Goal: Learn about a topic: Learn about a topic

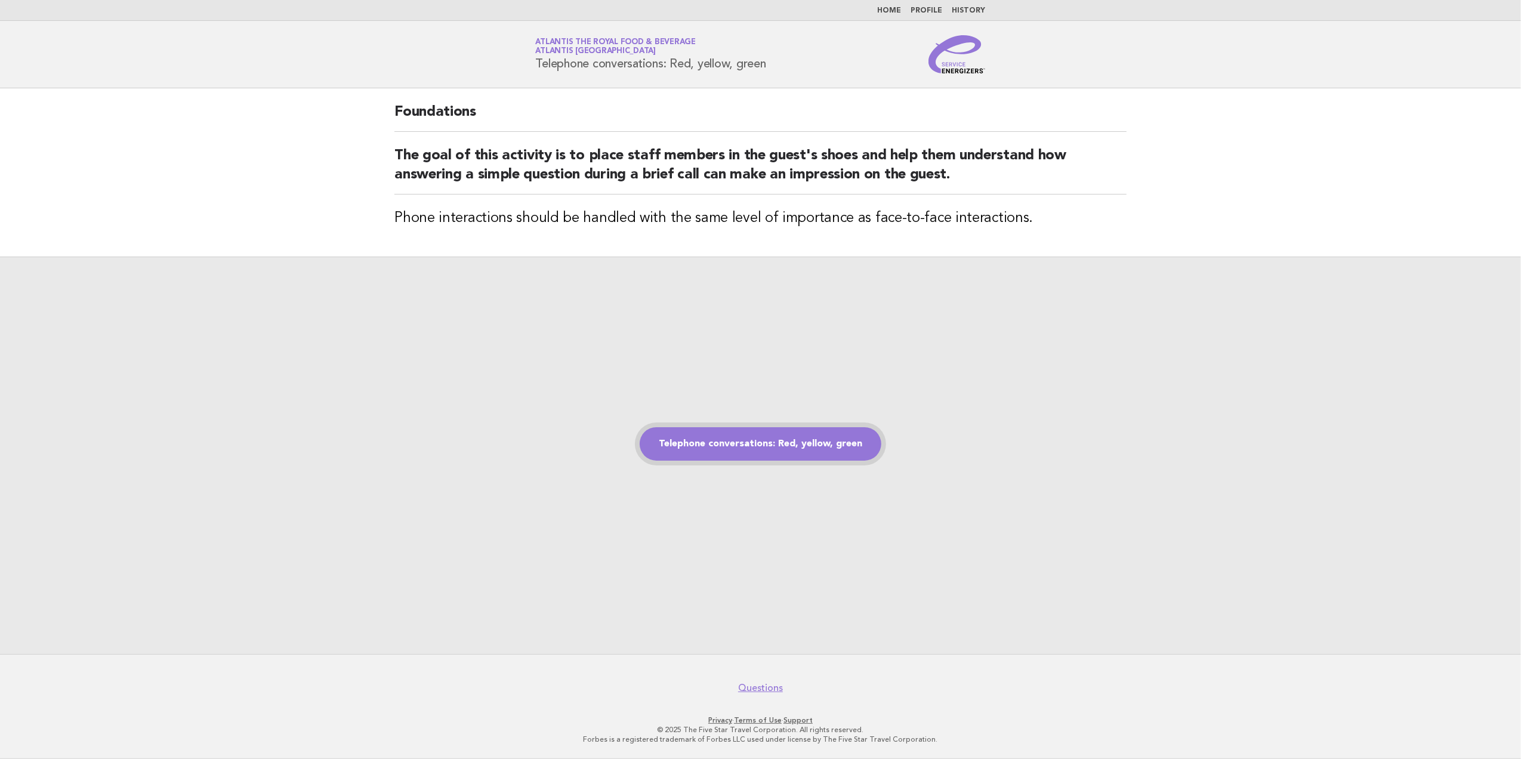
click at [787, 439] on link "Telephone conversations: Red, yellow, green" at bounding box center [761, 443] width 242 height 33
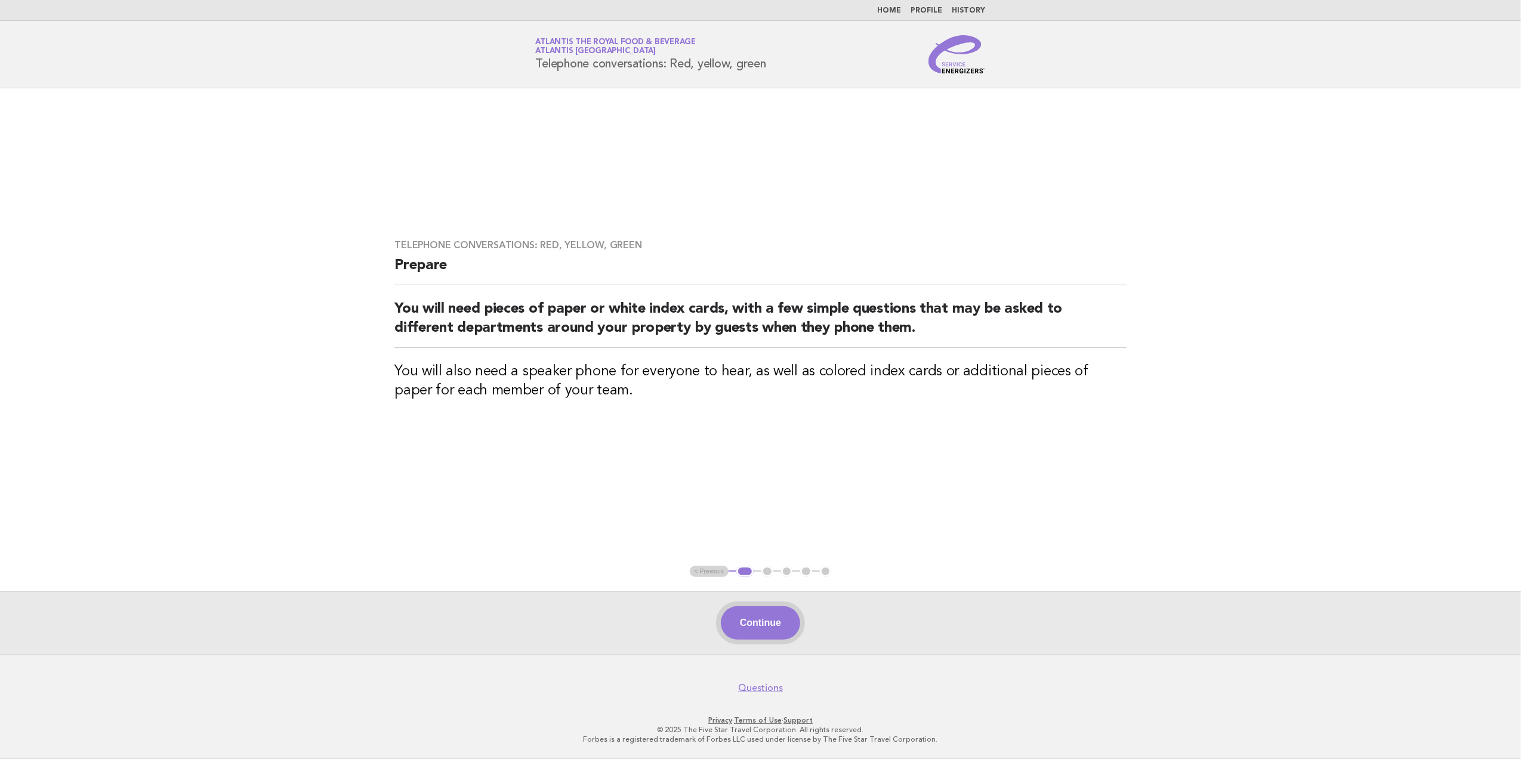
click at [774, 624] on button "Continue" at bounding box center [760, 622] width 79 height 33
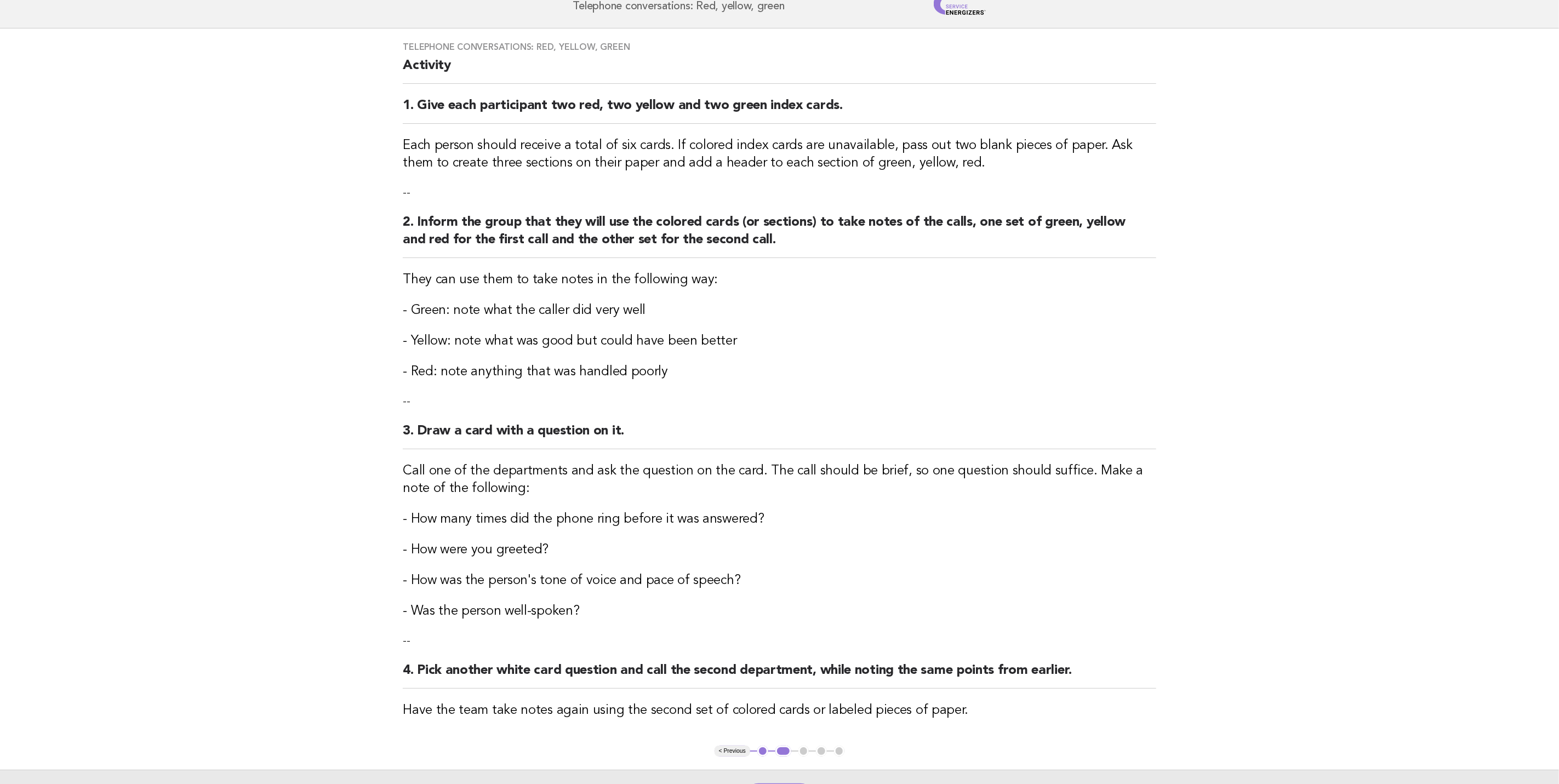
scroll to position [83, 0]
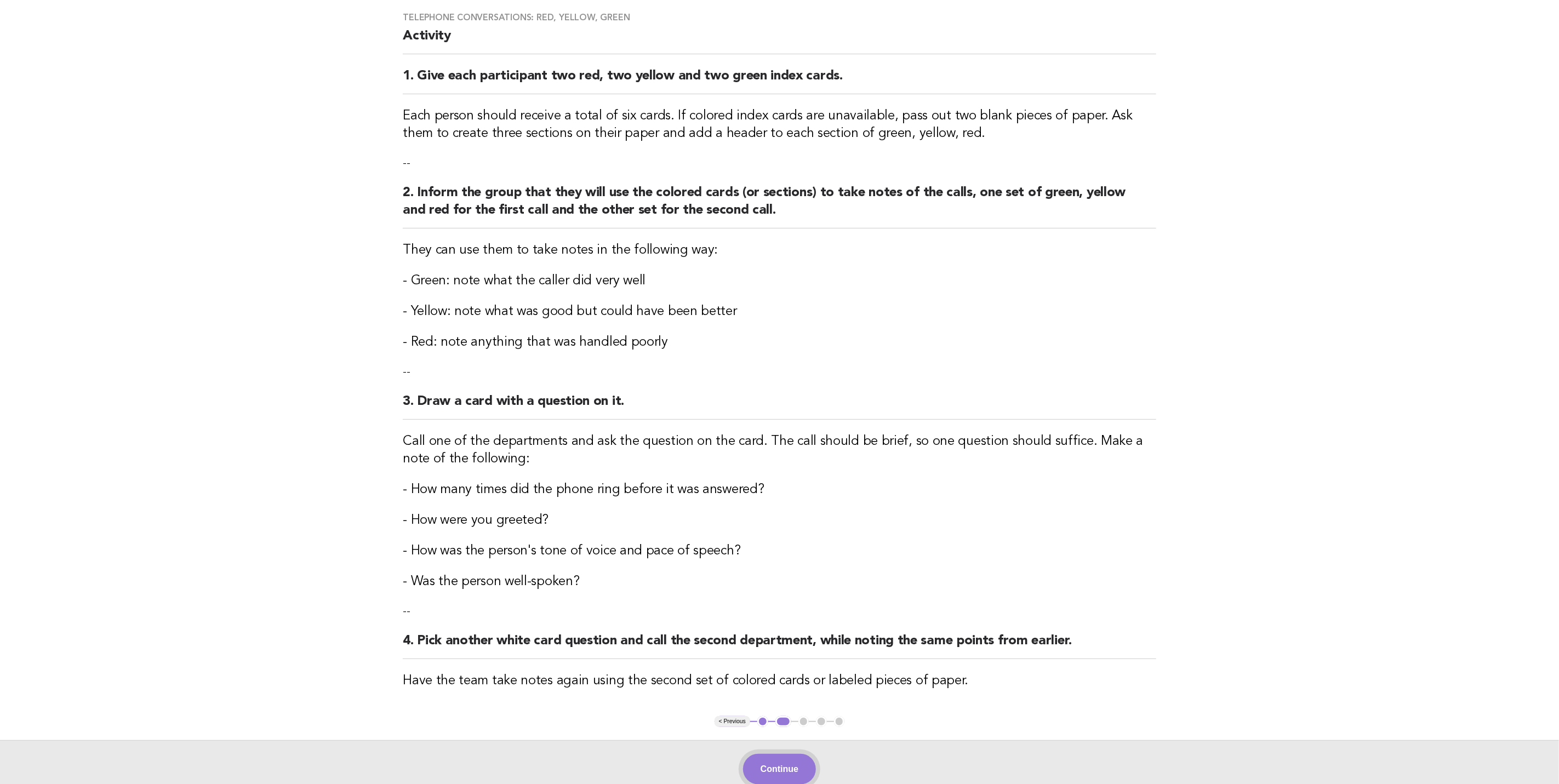
click at [773, 697] on button "Continue" at bounding box center [779, 768] width 73 height 30
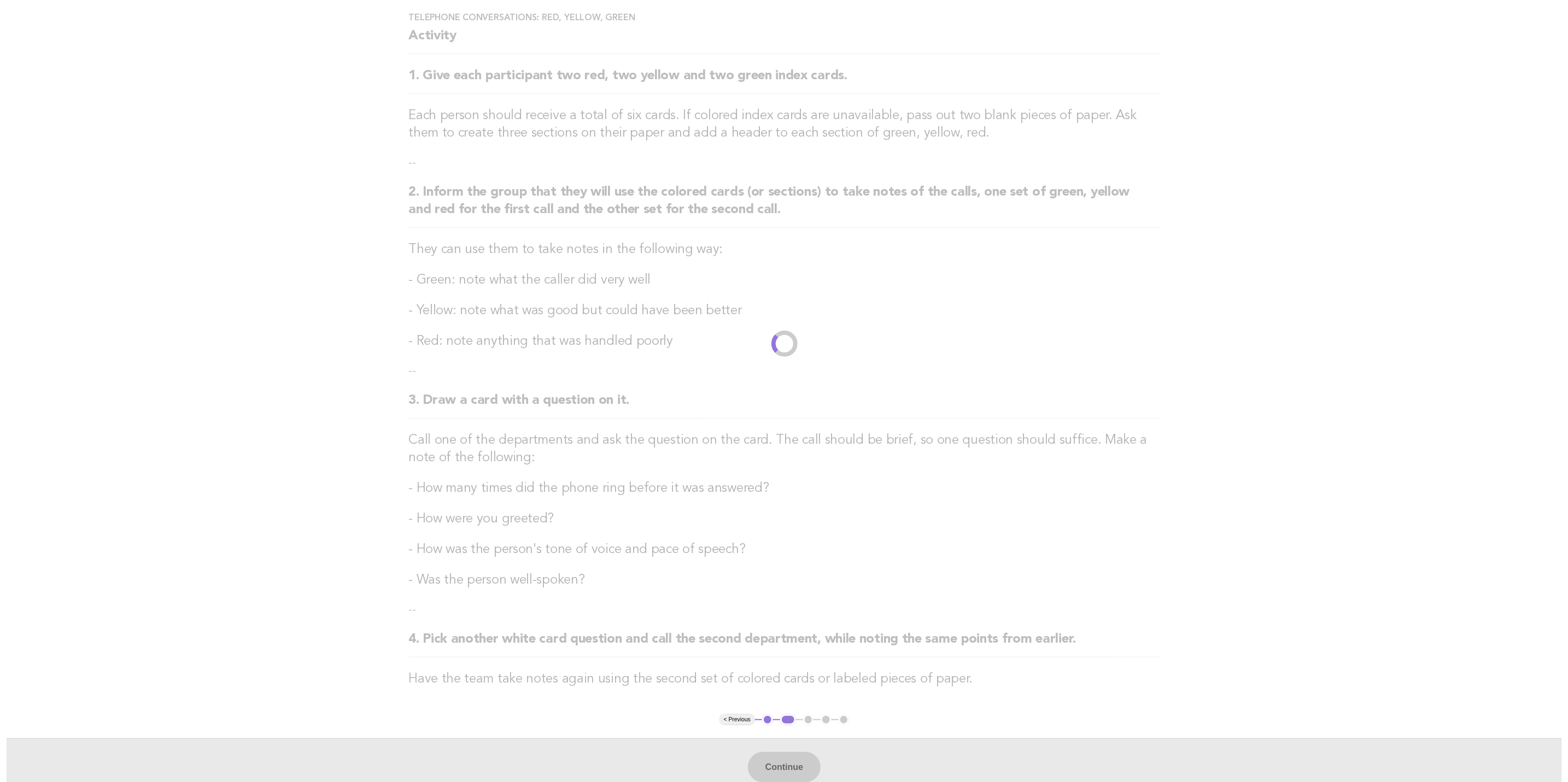
scroll to position [0, 0]
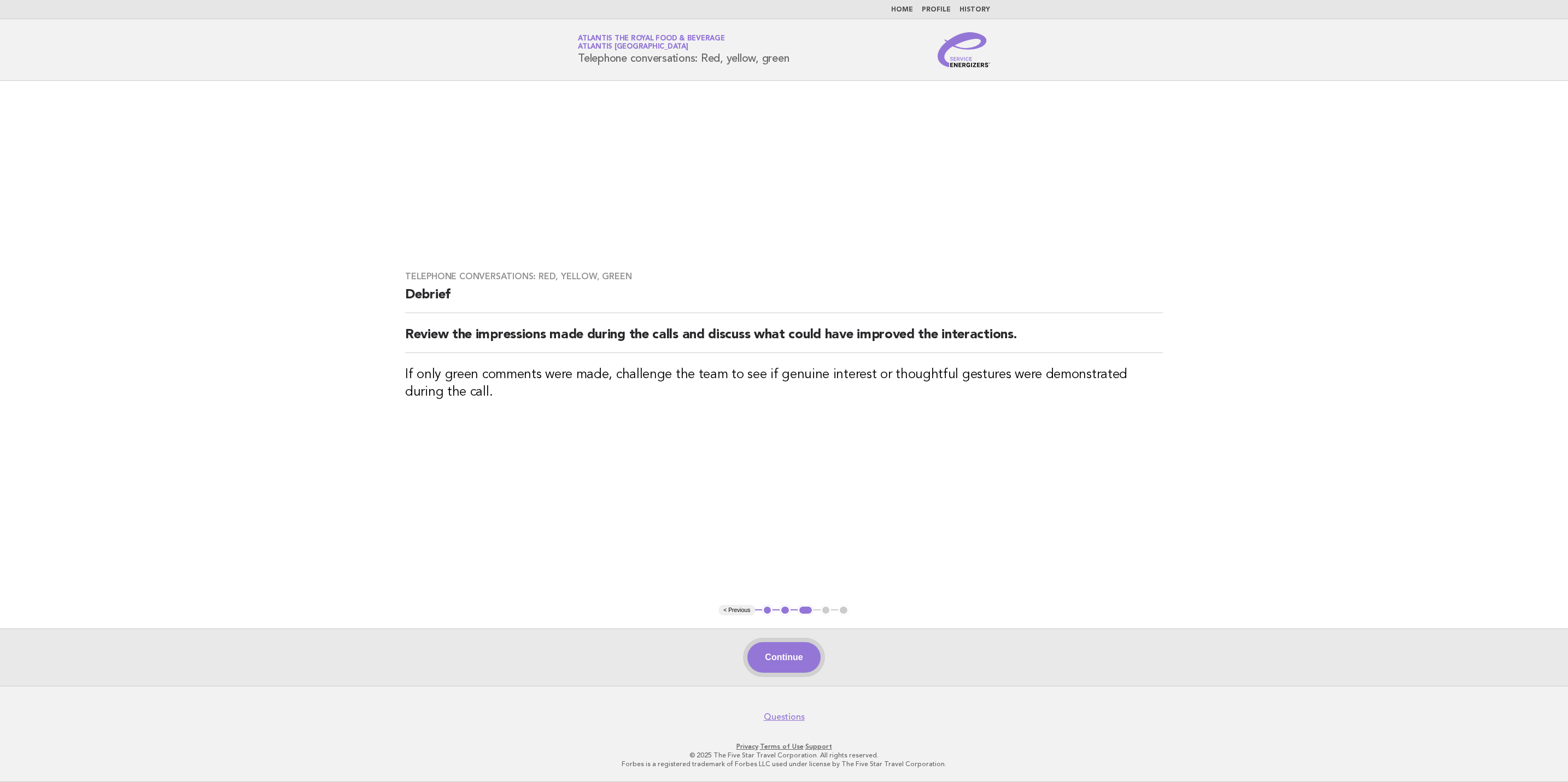
click at [782, 654] on button "Continue" at bounding box center [783, 657] width 72 height 30
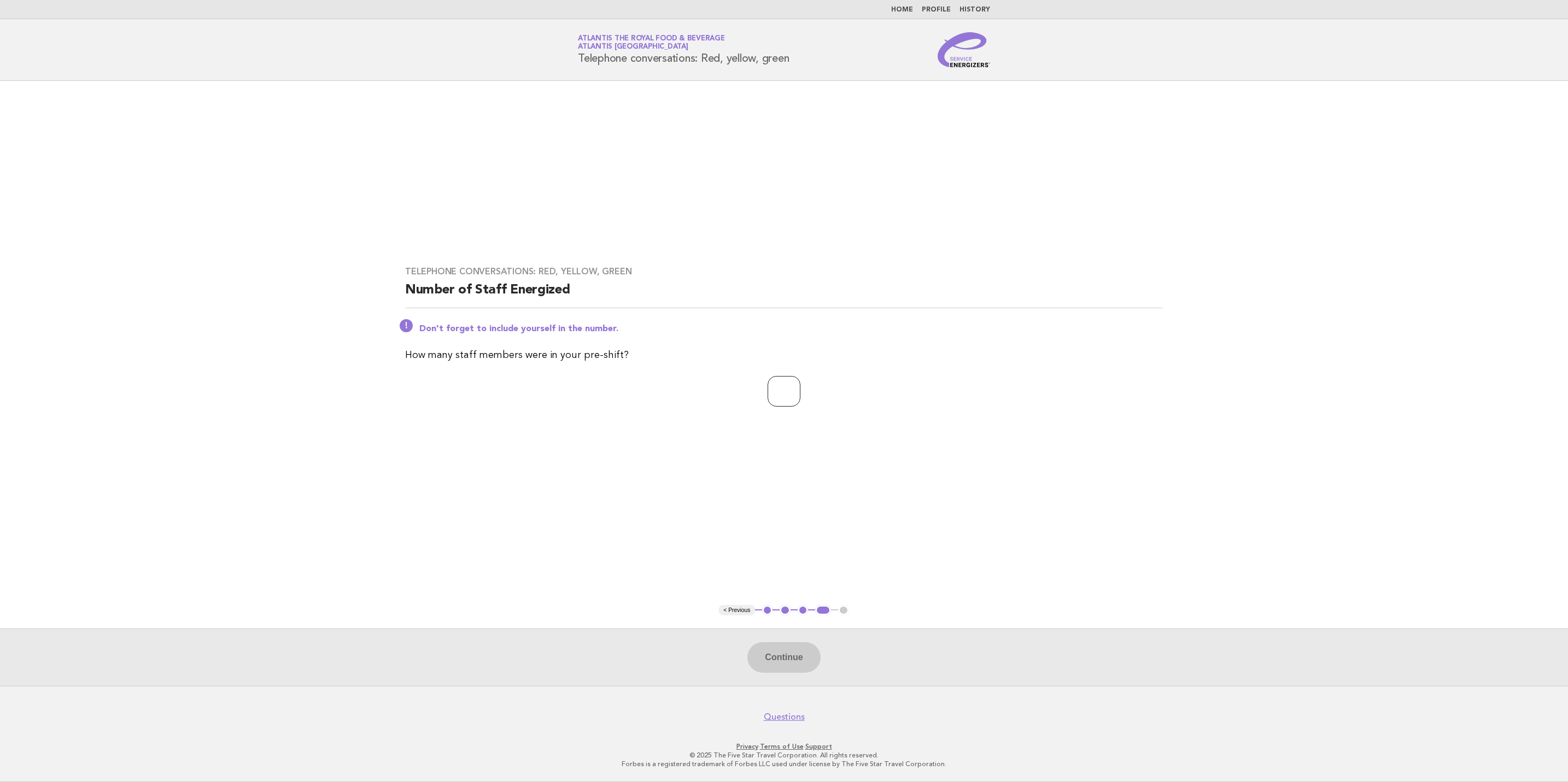
click at [797, 396] on input "number" at bounding box center [784, 391] width 33 height 30
type input "*"
type input "**"
click at [782, 649] on button "Continue" at bounding box center [783, 657] width 72 height 30
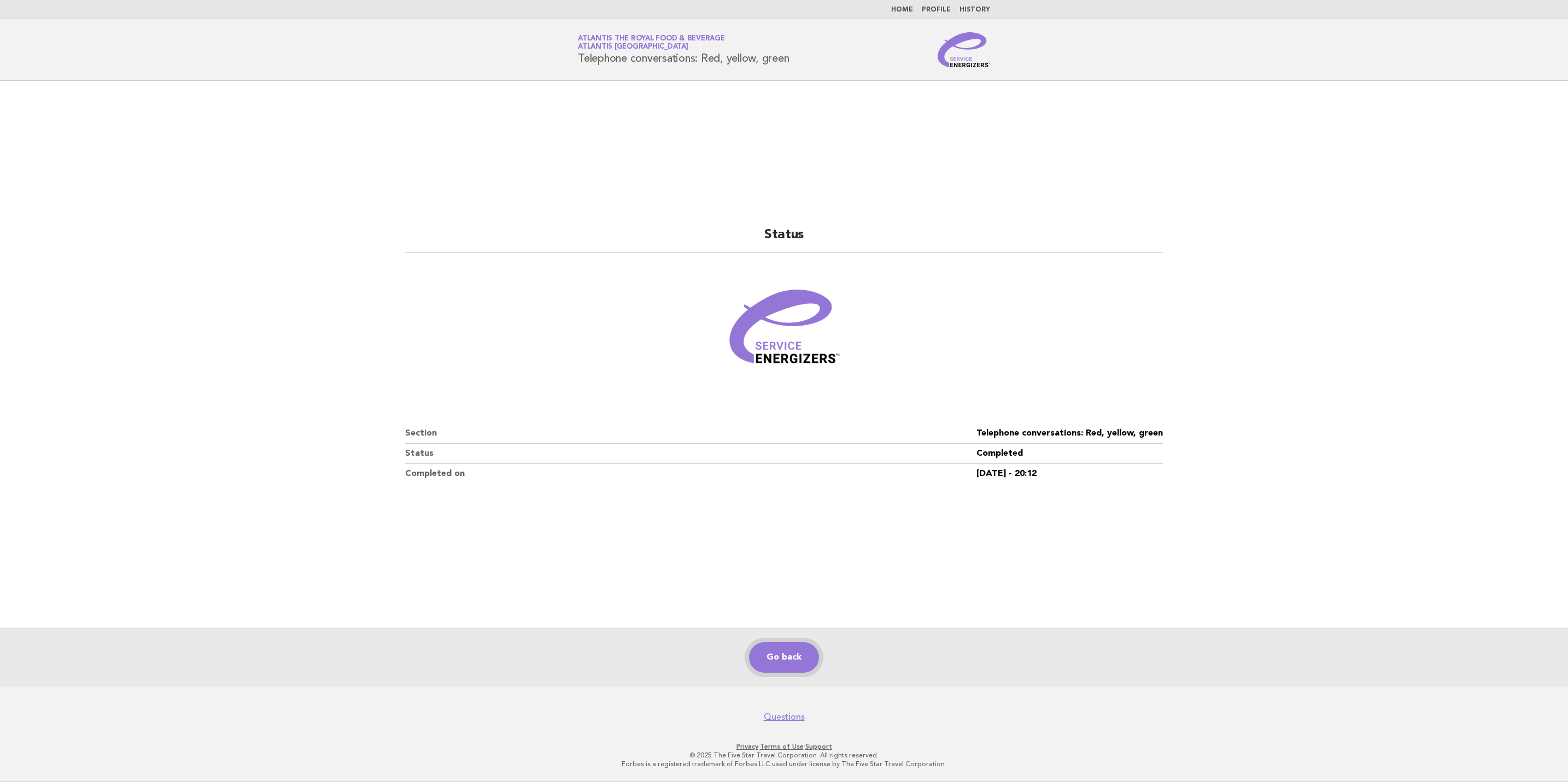
click at [794, 657] on link "Go back" at bounding box center [784, 657] width 70 height 30
